Goal: Task Accomplishment & Management: Manage account settings

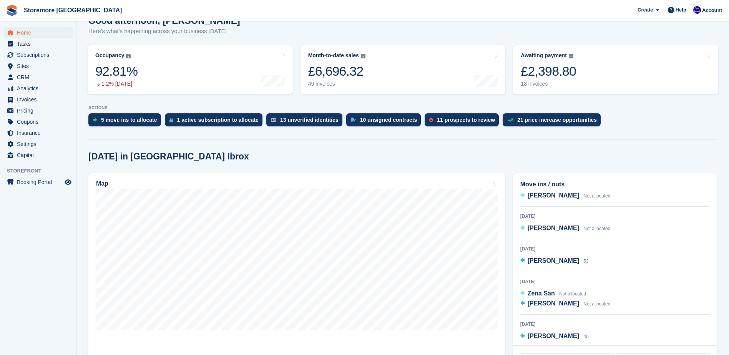
scroll to position [77, 0]
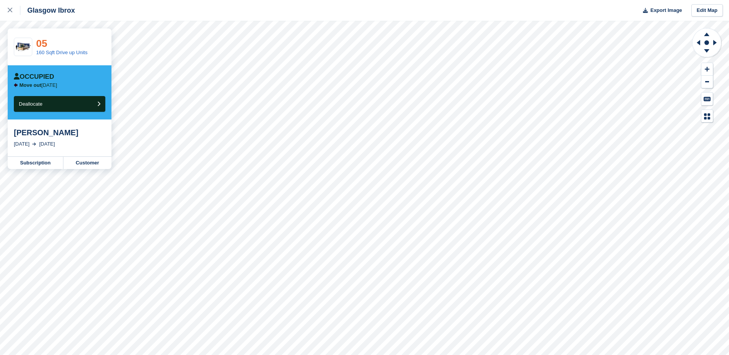
click at [40, 43] on link "05" at bounding box center [41, 44] width 11 height 12
